Goal: Transaction & Acquisition: Purchase product/service

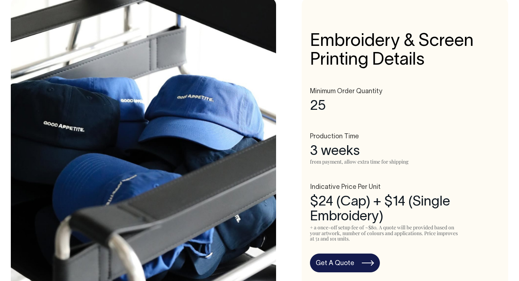
scroll to position [322, 0]
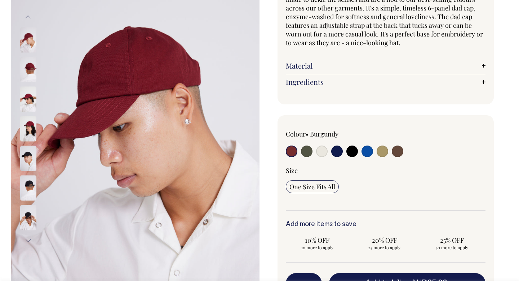
scroll to position [96, 0]
click at [339, 149] on input "radio" at bounding box center [337, 151] width 12 height 12
radio input "true"
select select "Dark Navy"
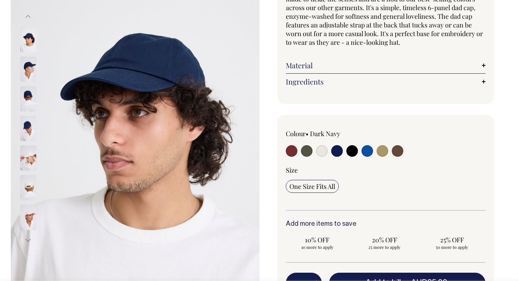
click at [351, 150] on input "radio" at bounding box center [353, 151] width 12 height 12
radio input "true"
select select "Black"
